Goal: Check status: Check status

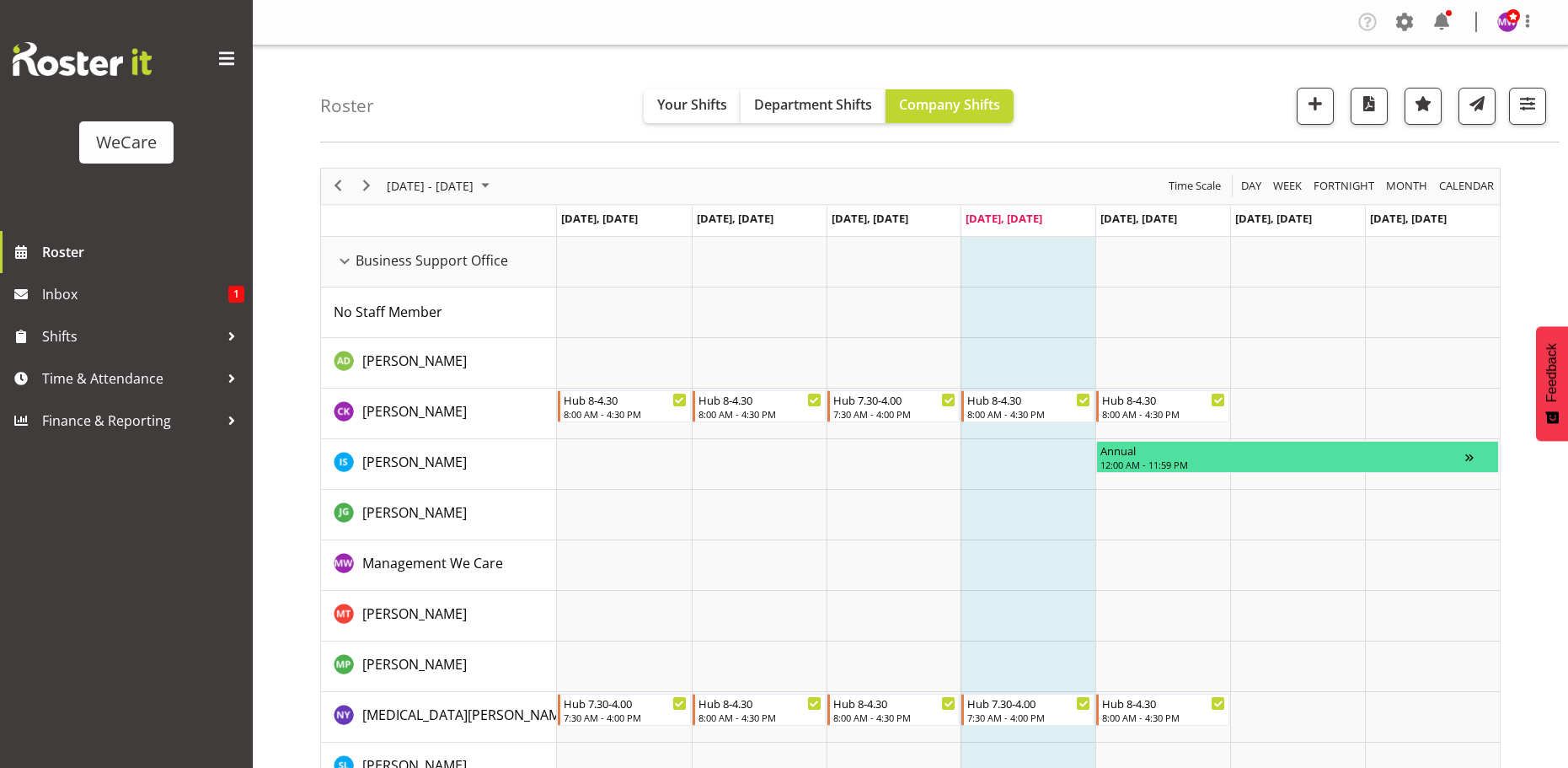
click at [1530, 101] on span "button" at bounding box center [1527, 104] width 22 height 22
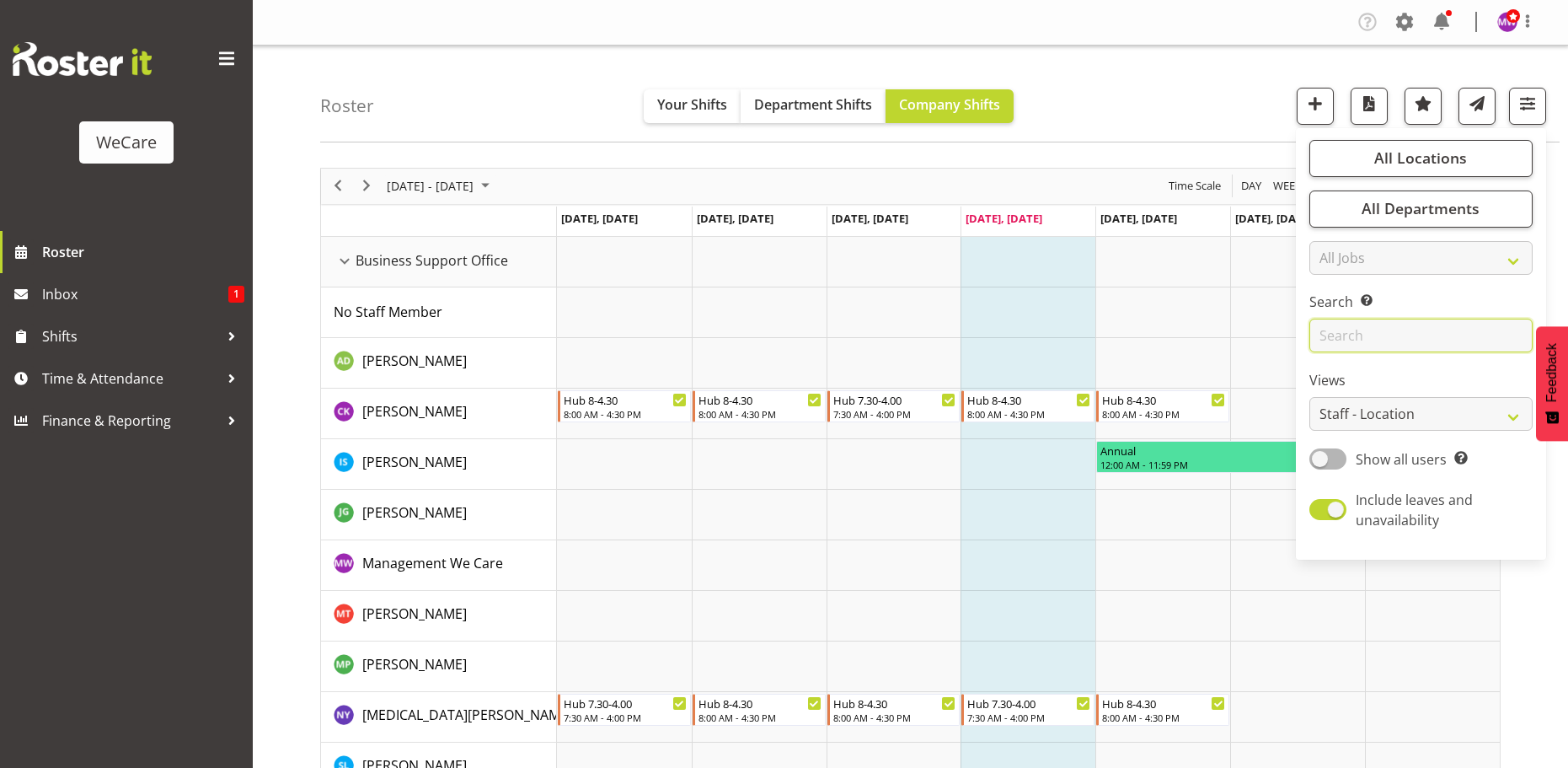
click at [1338, 331] on input "text" at bounding box center [1420, 336] width 223 height 34
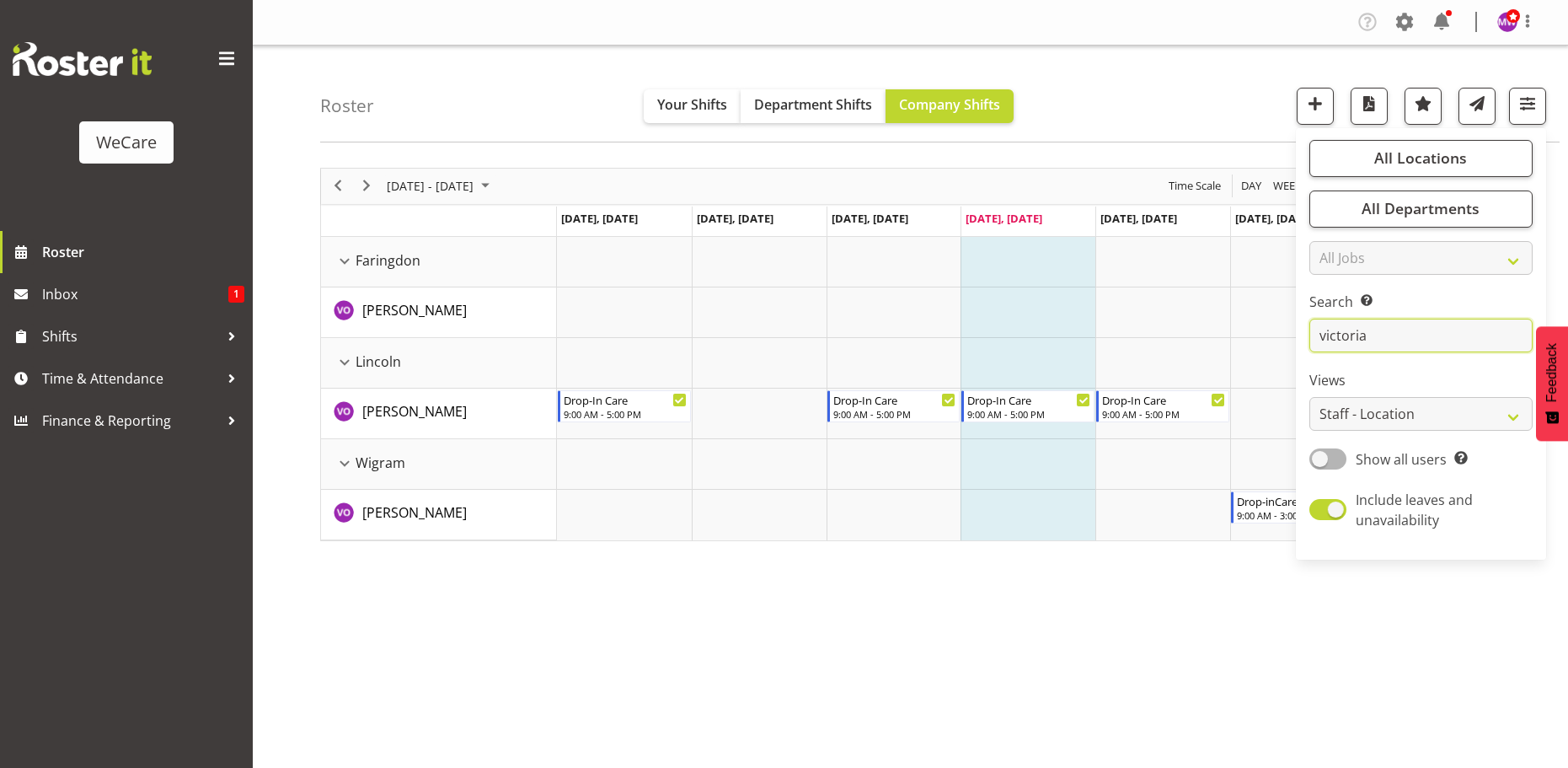
type input "victoria"
click at [434, 657] on div "[DATE] - [DATE] [DATE] Day Week Fortnight Month calendar Month Agenda Time Scal…" at bounding box center [943, 492] width 1248 height 675
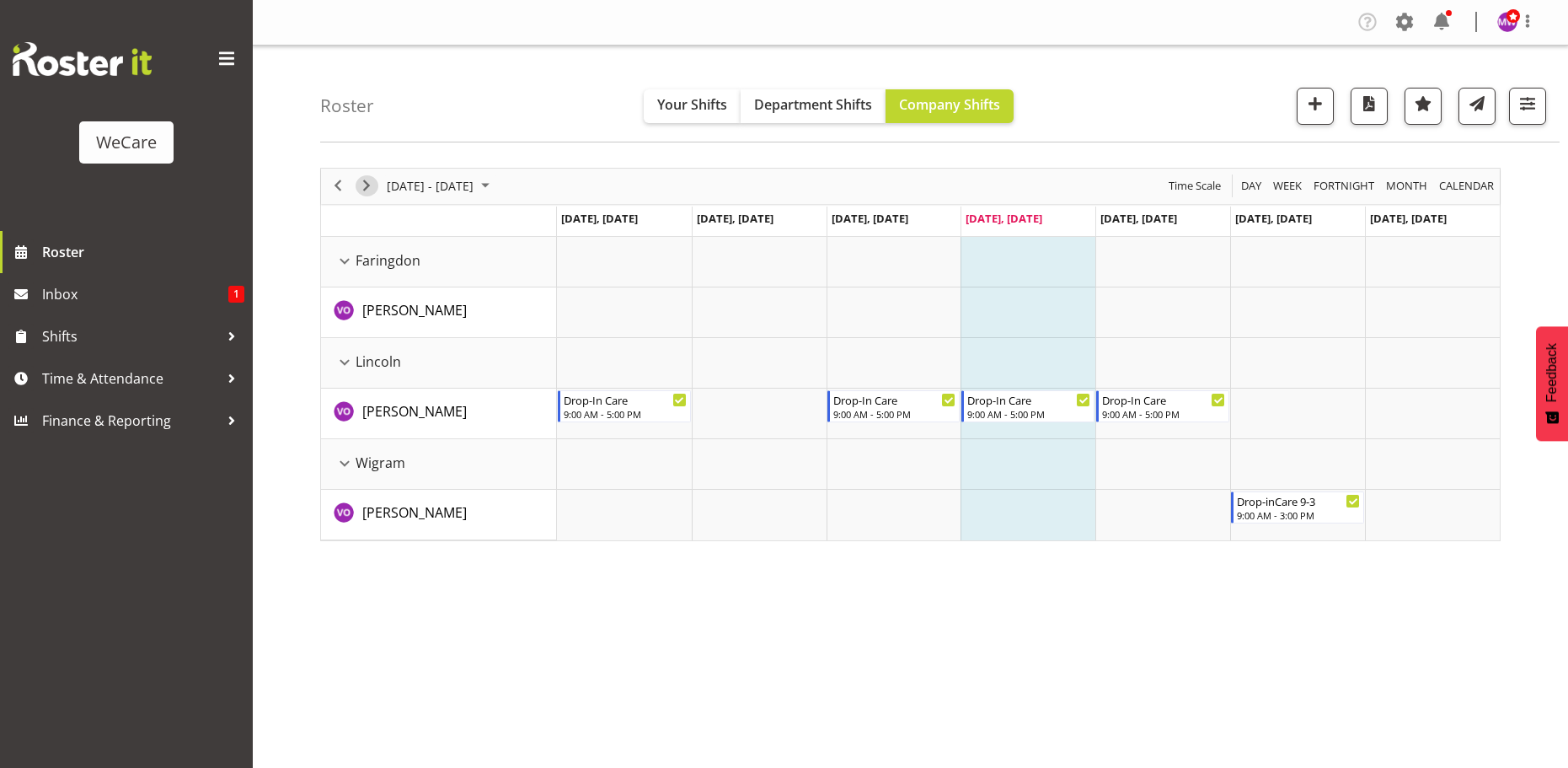
click at [372, 182] on span "Next" at bounding box center [366, 185] width 20 height 21
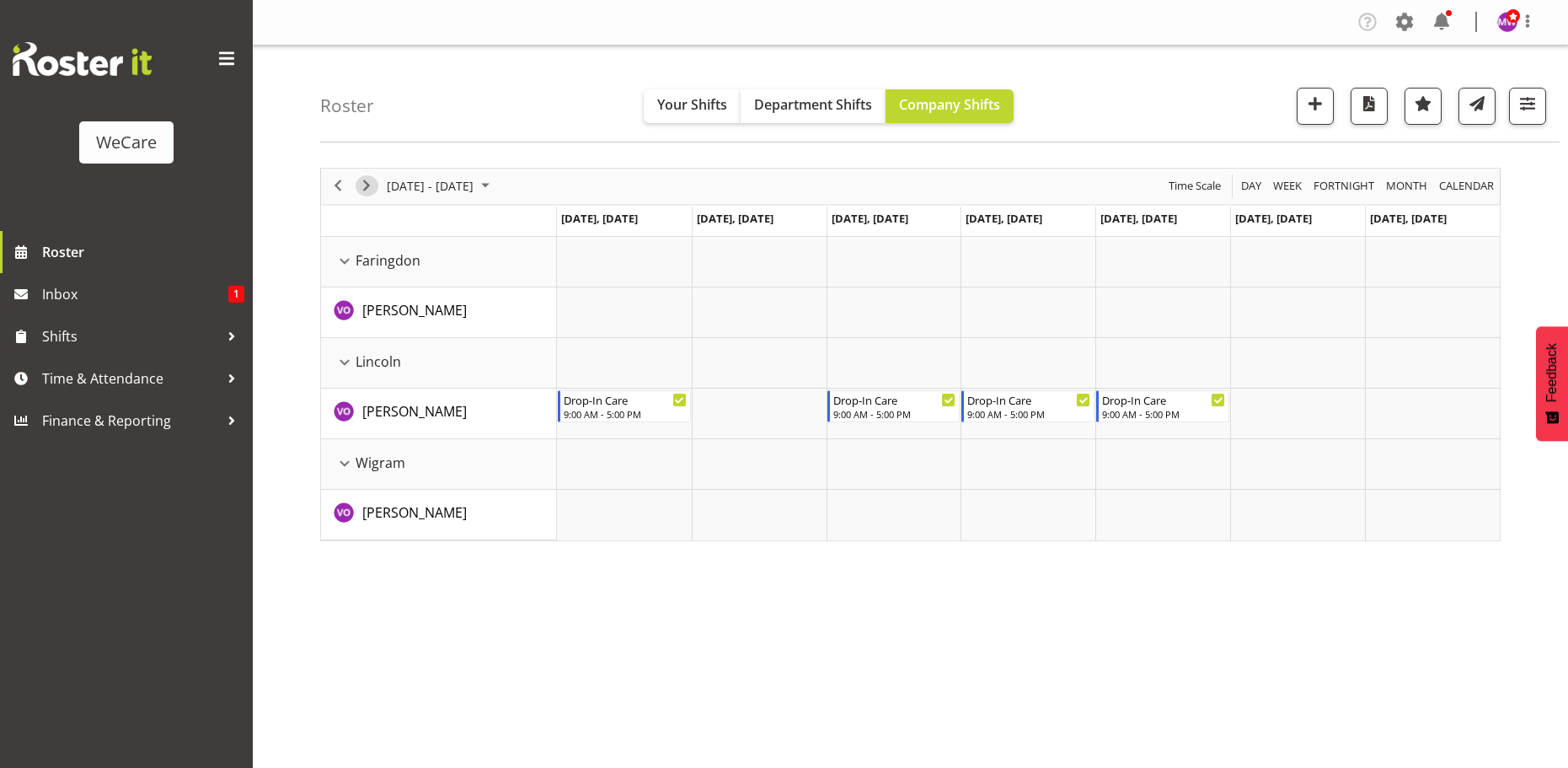
click at [372, 182] on span "Next" at bounding box center [366, 185] width 20 height 21
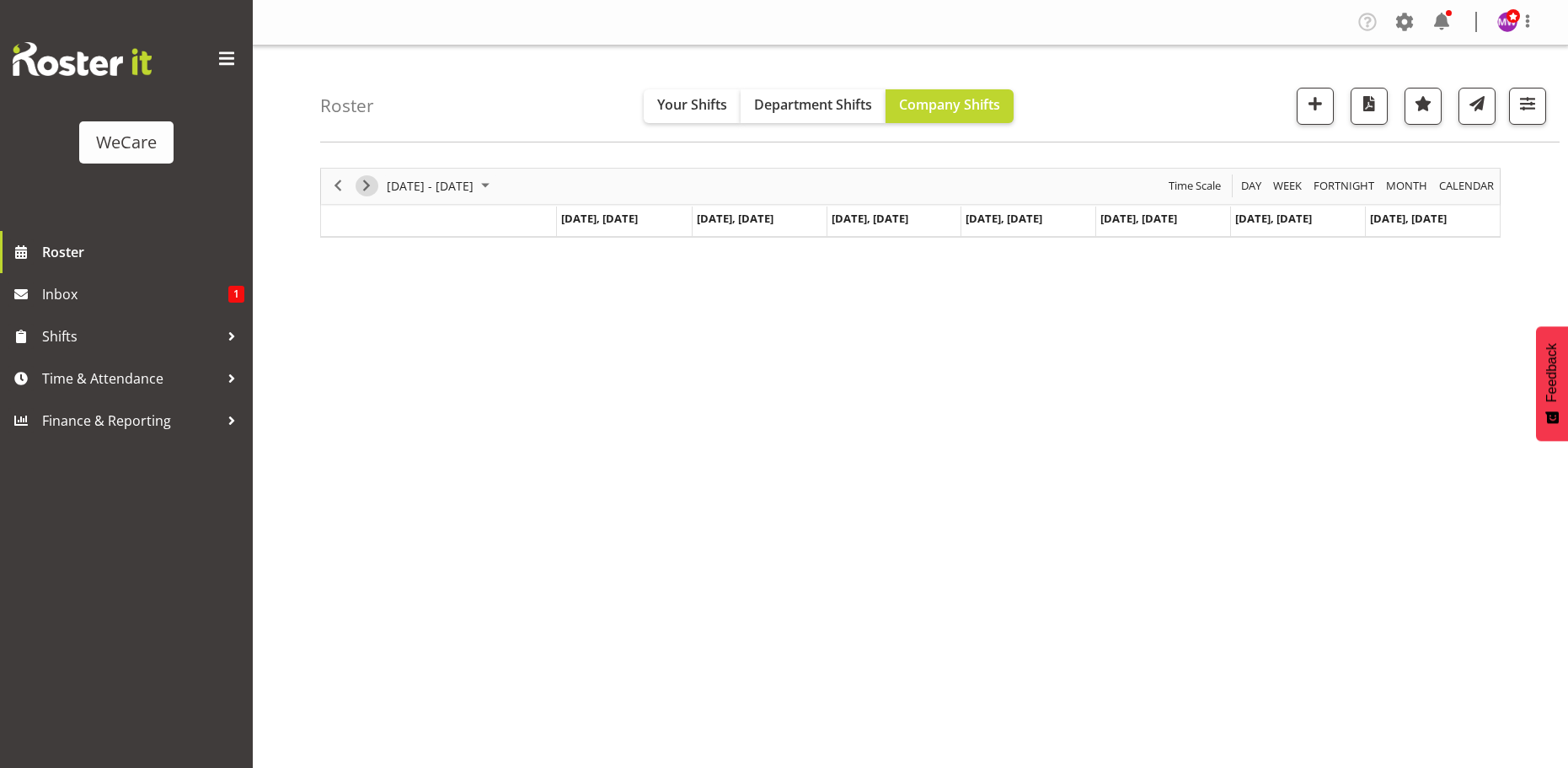
click at [372, 182] on span "Next" at bounding box center [366, 185] width 20 height 21
click at [336, 183] on span "Previous" at bounding box center [337, 185] width 20 height 21
click at [343, 184] on span "Previous" at bounding box center [337, 185] width 20 height 21
